Goal: Task Accomplishment & Management: Use online tool/utility

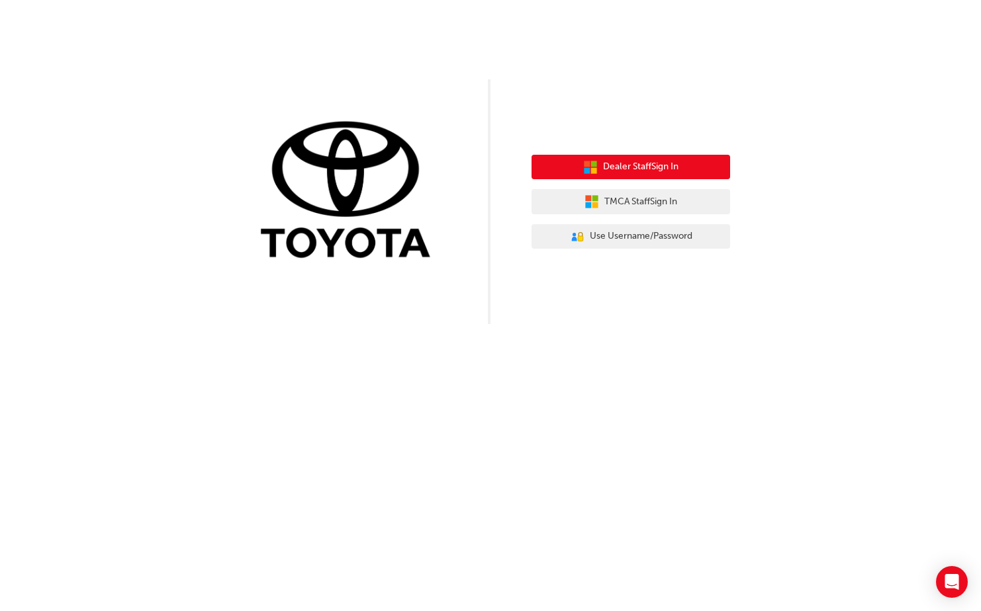
click at [698, 163] on button "Dealer Staff Sign In" at bounding box center [630, 167] width 199 height 25
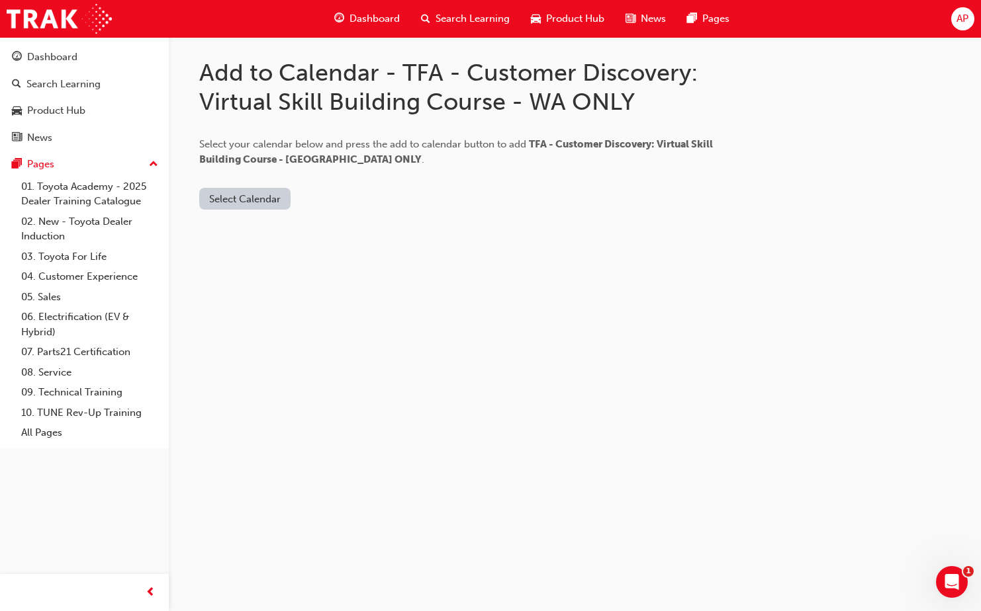
click at [244, 199] on button "Select Calendar" at bounding box center [244, 199] width 91 height 22
click at [230, 232] on div "[DOMAIN_NAME]" at bounding box center [246, 231] width 80 height 15
click at [350, 194] on button "Add to Calendar" at bounding box center [357, 199] width 94 height 22
